Goal: Navigation & Orientation: Find specific page/section

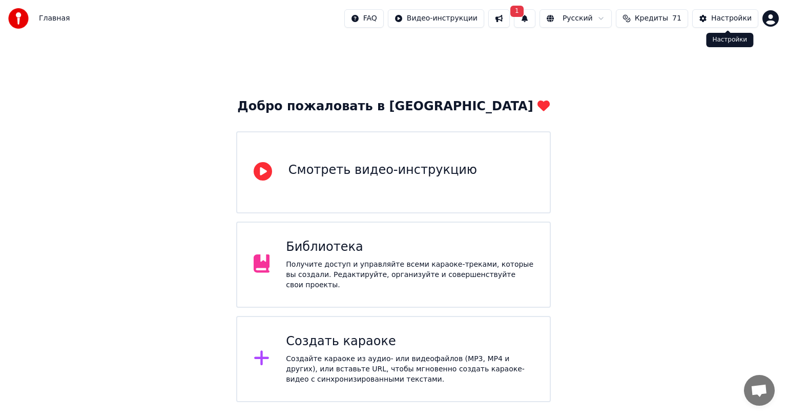
click at [744, 18] on div "Настройки" at bounding box center [731, 18] width 40 height 10
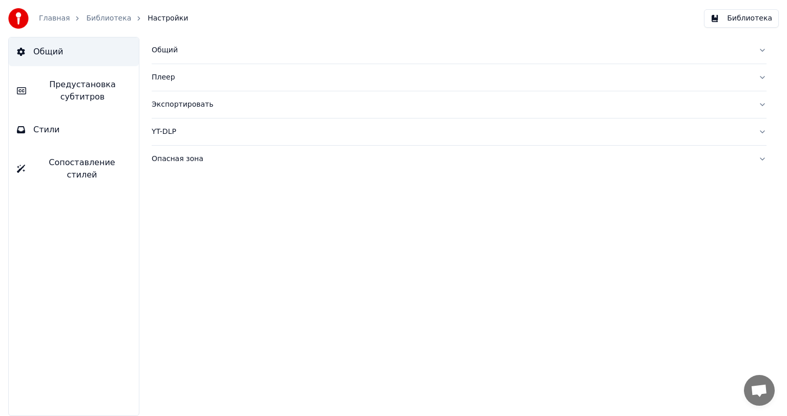
click at [762, 49] on button "Общий" at bounding box center [459, 50] width 615 height 27
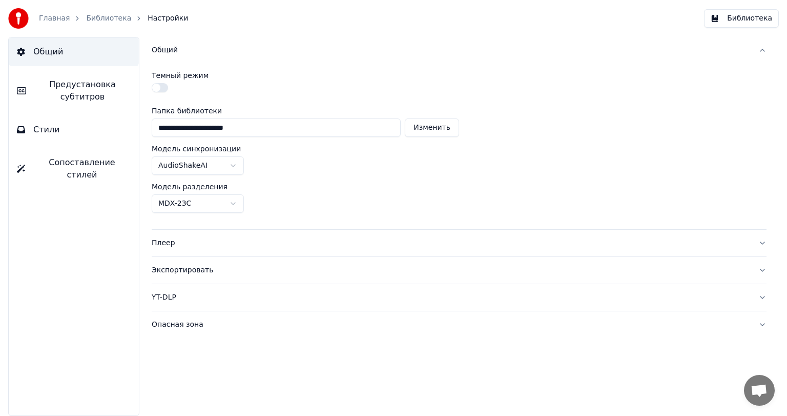
click at [760, 242] on button "Плеер" at bounding box center [459, 243] width 615 height 27
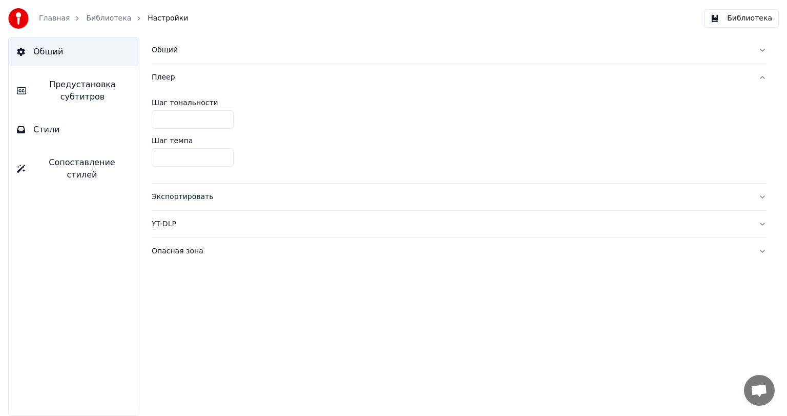
click at [764, 197] on button "Экспортировать" at bounding box center [459, 196] width 615 height 27
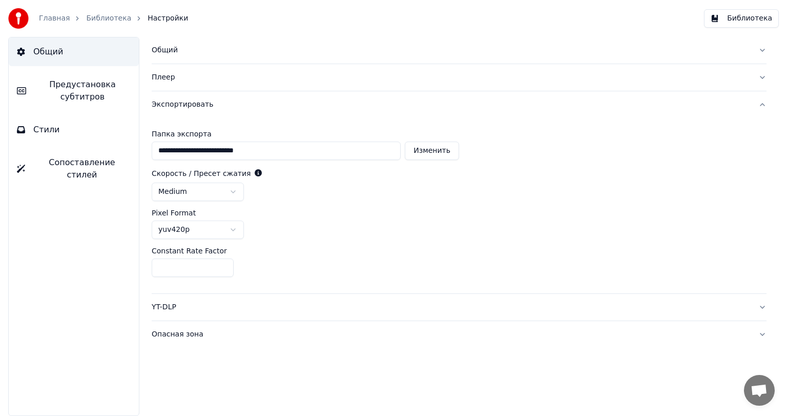
click at [236, 230] on html "**********" at bounding box center [393, 208] width 787 height 416
click at [349, 243] on div "**********" at bounding box center [459, 205] width 615 height 175
click at [758, 302] on button "YT-DLP" at bounding box center [459, 307] width 615 height 27
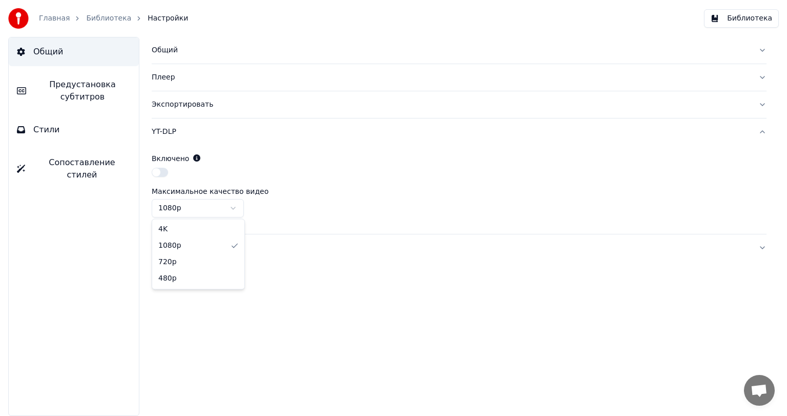
click at [236, 207] on html "Главная Библиотека Настройки Библиотека Общий Предустановка субтитров Стили Соп…" at bounding box center [393, 208] width 787 height 416
click at [236, 208] on html "Главная Библиотека Настройки Библиотека Общий Предустановка субтитров Стили Соп…" at bounding box center [393, 208] width 787 height 416
click at [764, 249] on button "Опасная зона" at bounding box center [459, 247] width 615 height 27
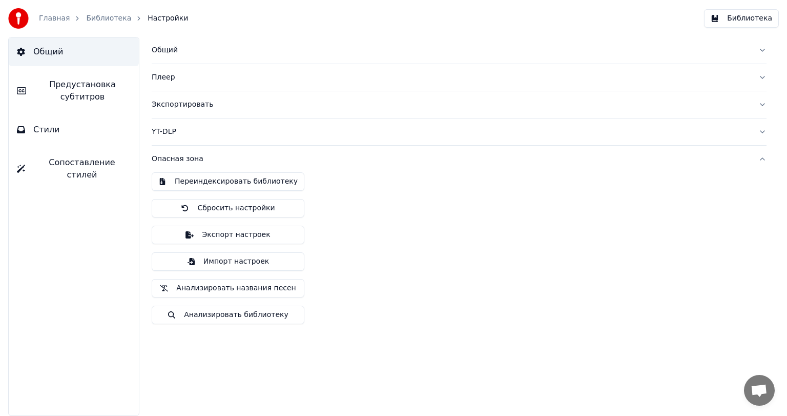
click at [762, 159] on button "Опасная зона" at bounding box center [459, 159] width 615 height 27
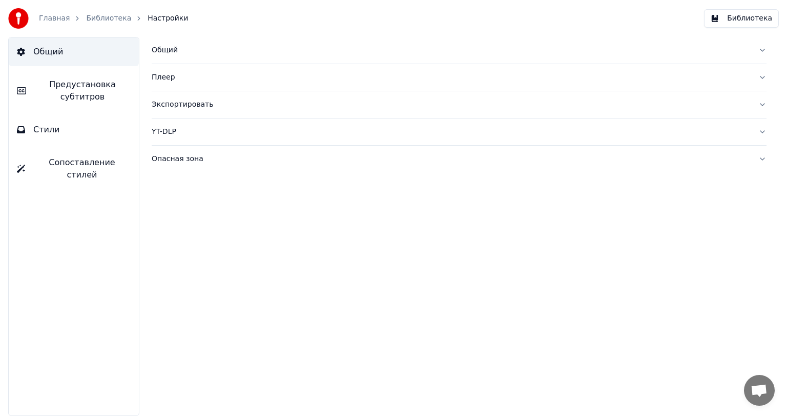
click at [100, 17] on link "Библиотека" at bounding box center [108, 18] width 45 height 10
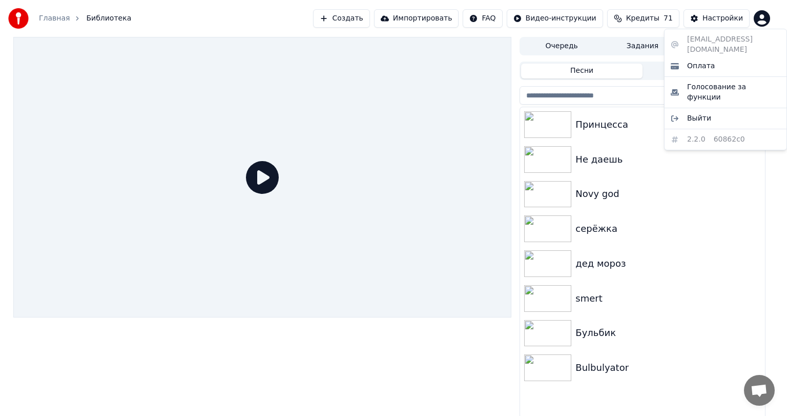
click at [760, 18] on html "Главная Библиотека Создать Импортировать FAQ Видео-инструкции Кредиты 71 Настро…" at bounding box center [393, 208] width 787 height 416
click at [705, 61] on span "Оплата" at bounding box center [701, 66] width 28 height 10
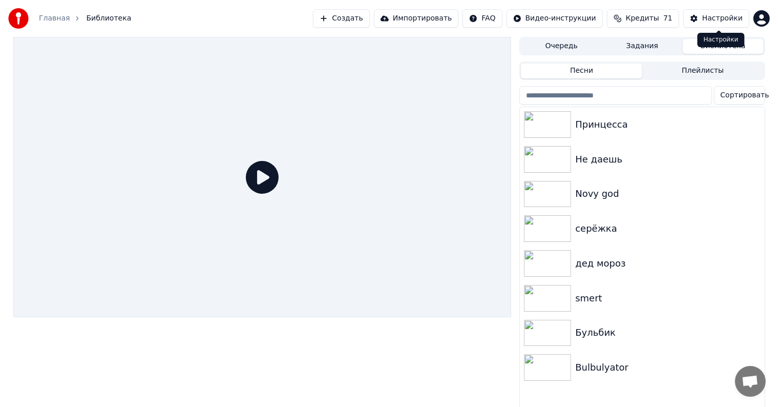
click at [726, 24] on button "Настройки" at bounding box center [717, 18] width 66 height 18
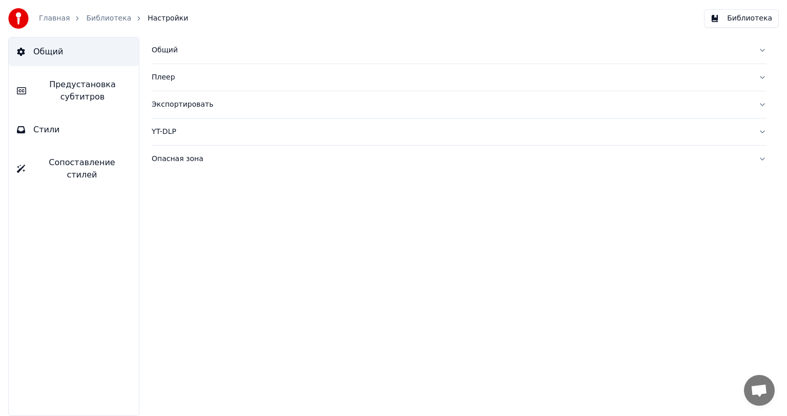
click at [57, 16] on link "Главная" at bounding box center [54, 18] width 31 height 10
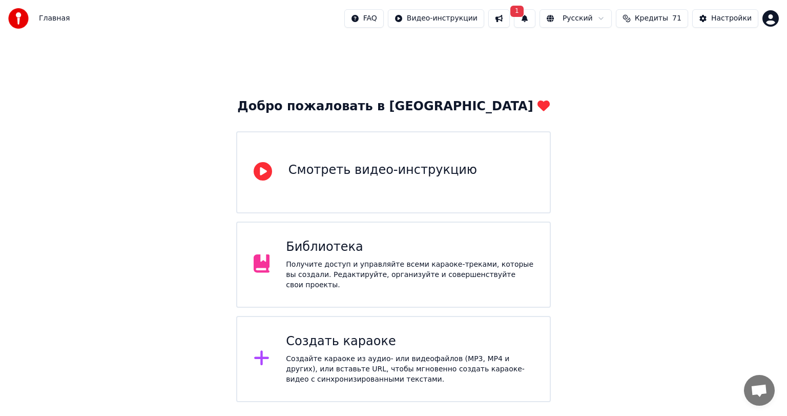
click at [772, 21] on html "Главная FAQ Видео-инструкции 1 Русский Кредиты 71 Настройки Добро пожаловать в …" at bounding box center [393, 201] width 787 height 402
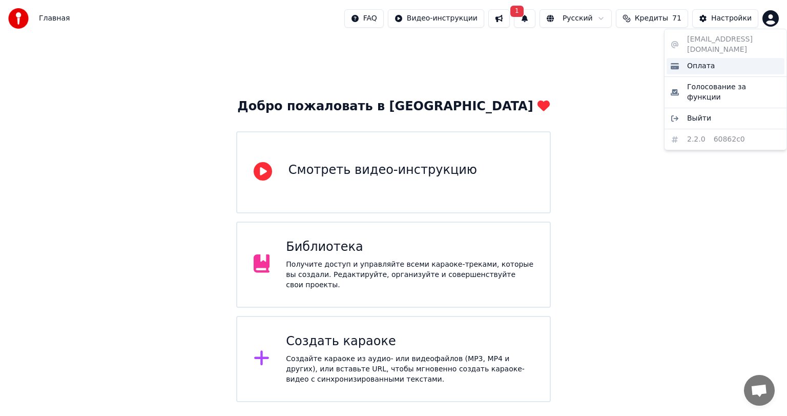
click at [701, 61] on span "Оплата" at bounding box center [701, 66] width 28 height 10
